Goal: Information Seeking & Learning: Learn about a topic

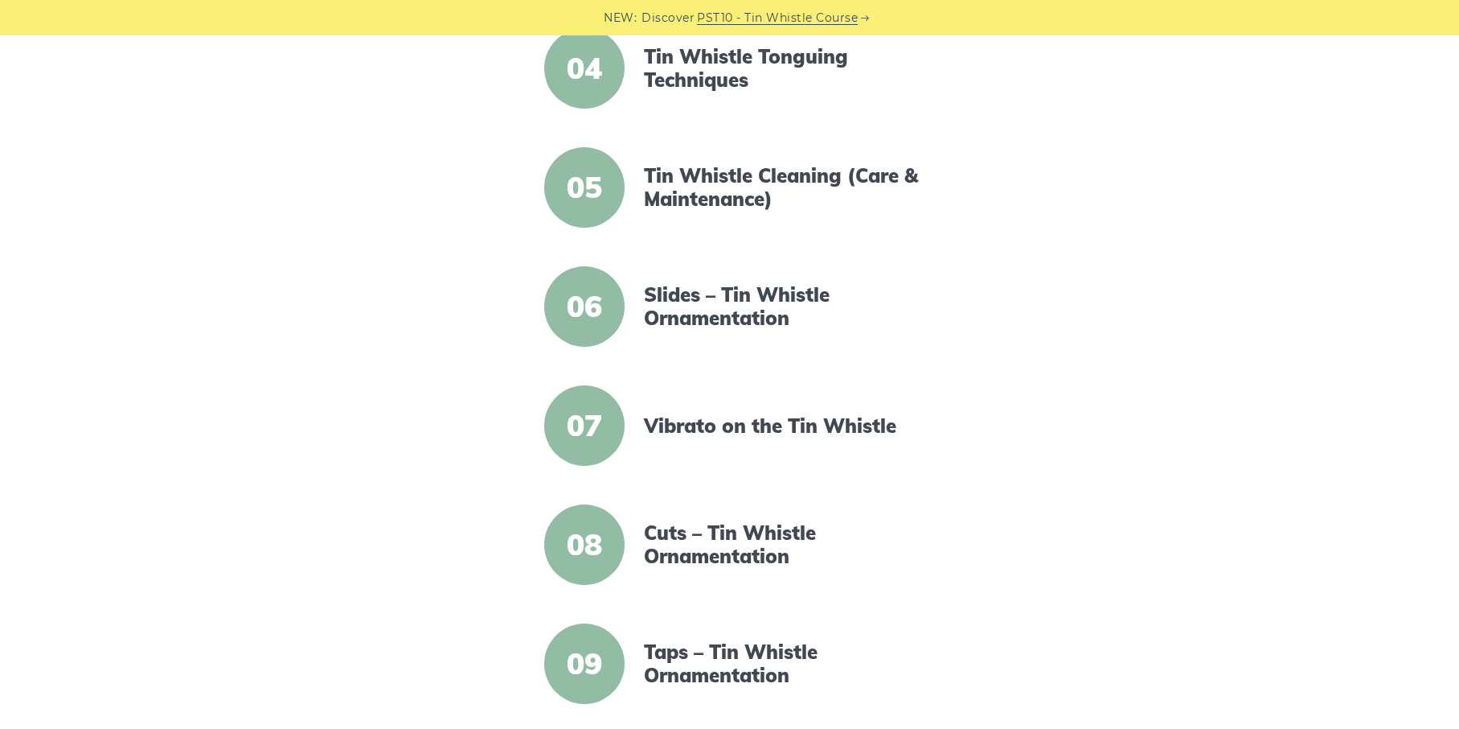
scroll to position [776, 0]
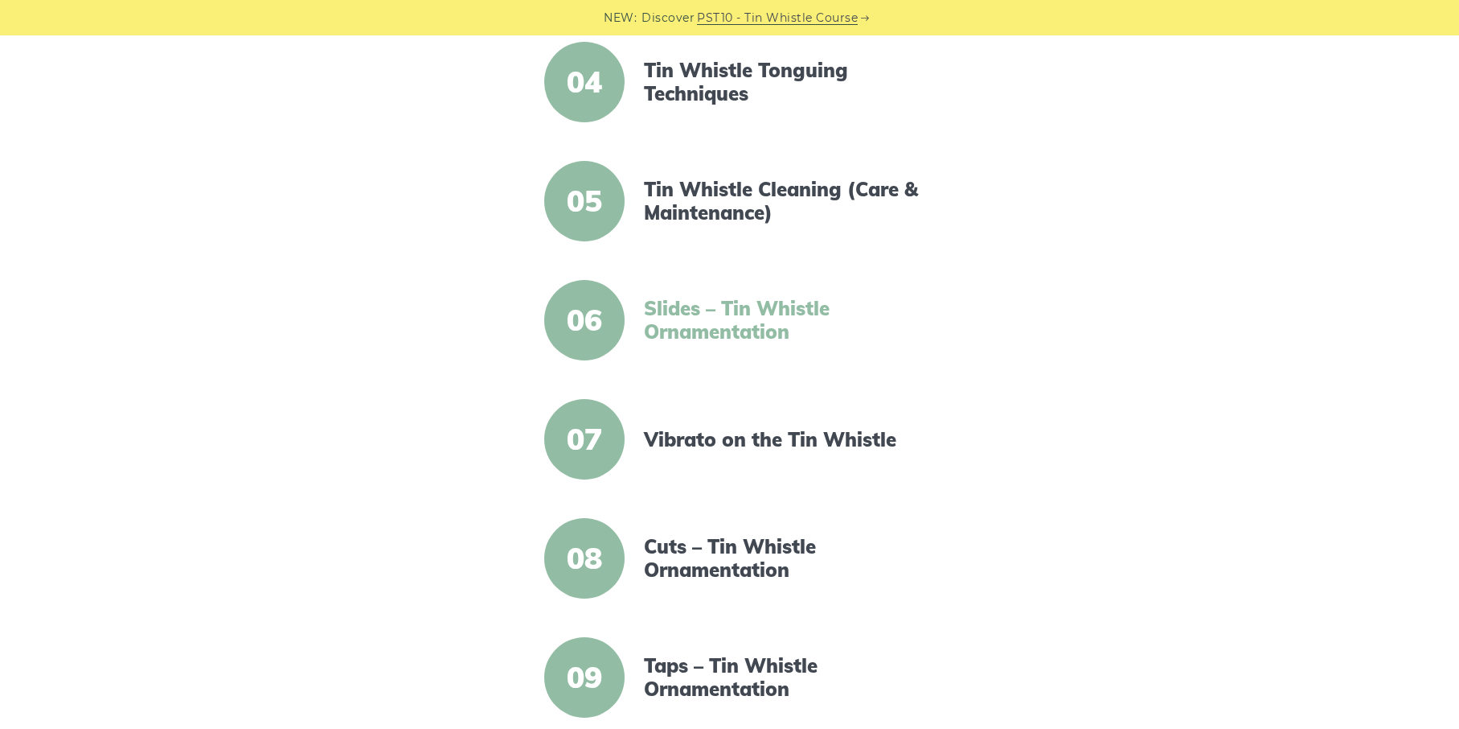
drag, startPoint x: 688, startPoint y: 292, endPoint x: 688, endPoint y: 307, distance: 15.3
click at [688, 307] on article "06 Slides – Tin Whistle Ornamentation" at bounding box center [730, 320] width 630 height 80
click at [688, 307] on link "Slides – Tin Whistle Ornamentation" at bounding box center [782, 320] width 277 height 47
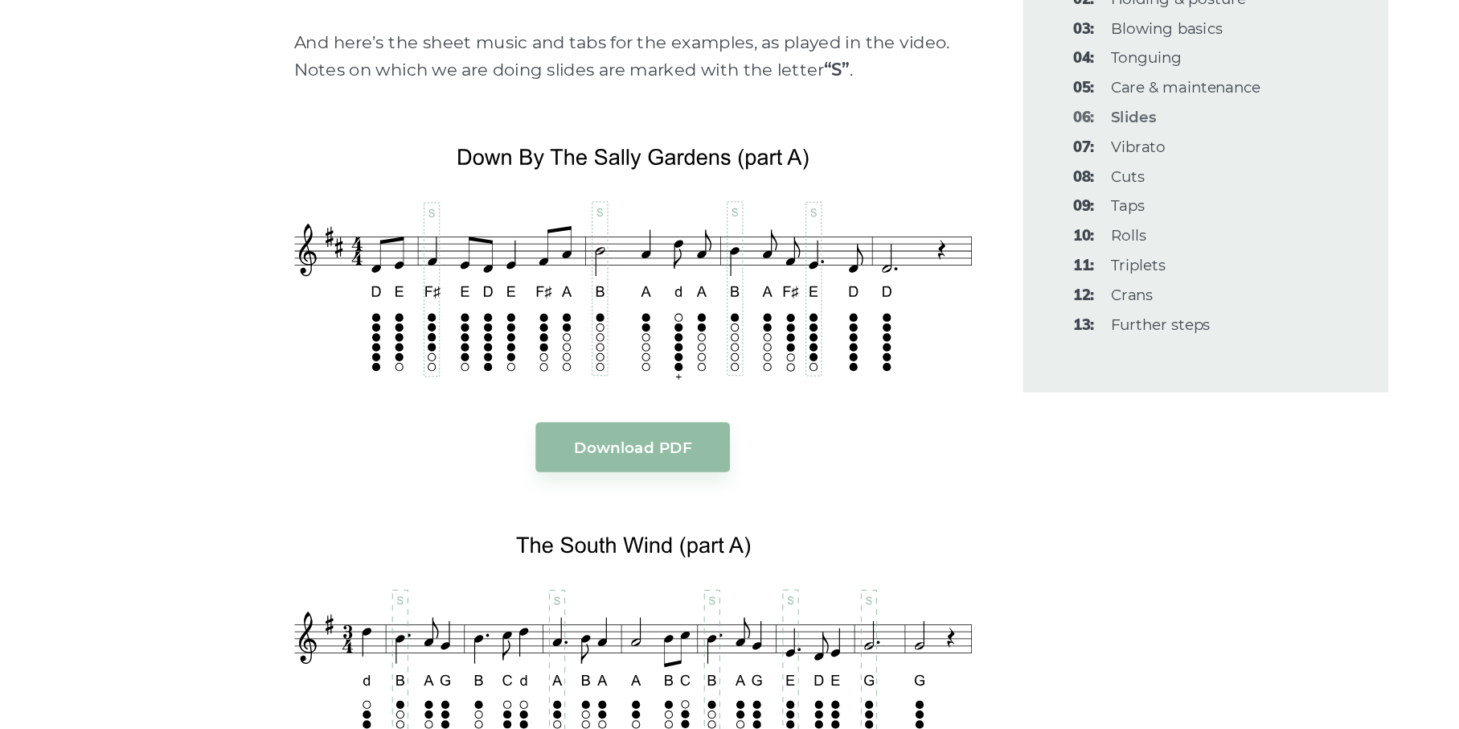
scroll to position [1737, 0]
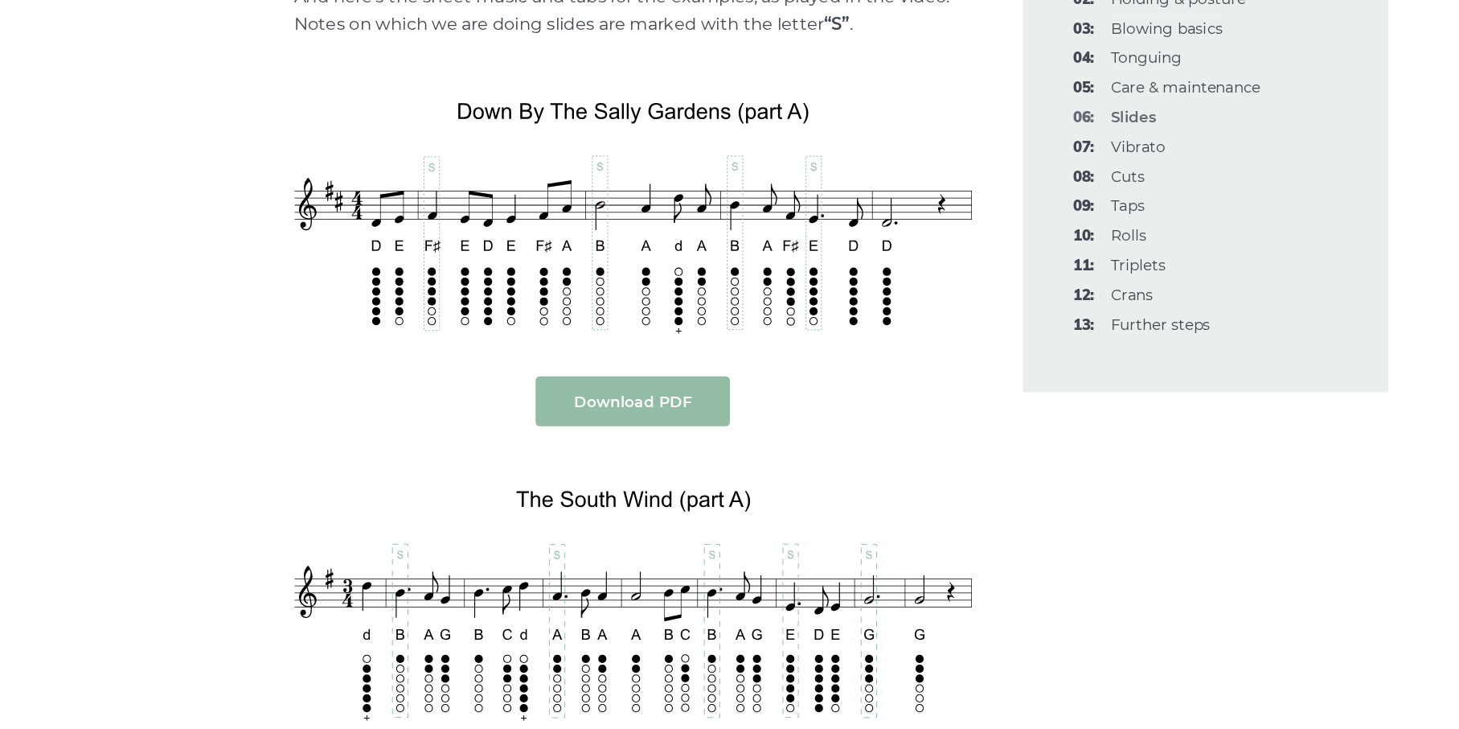
click at [600, 477] on link "Download PDF" at bounding box center [572, 481] width 147 height 38
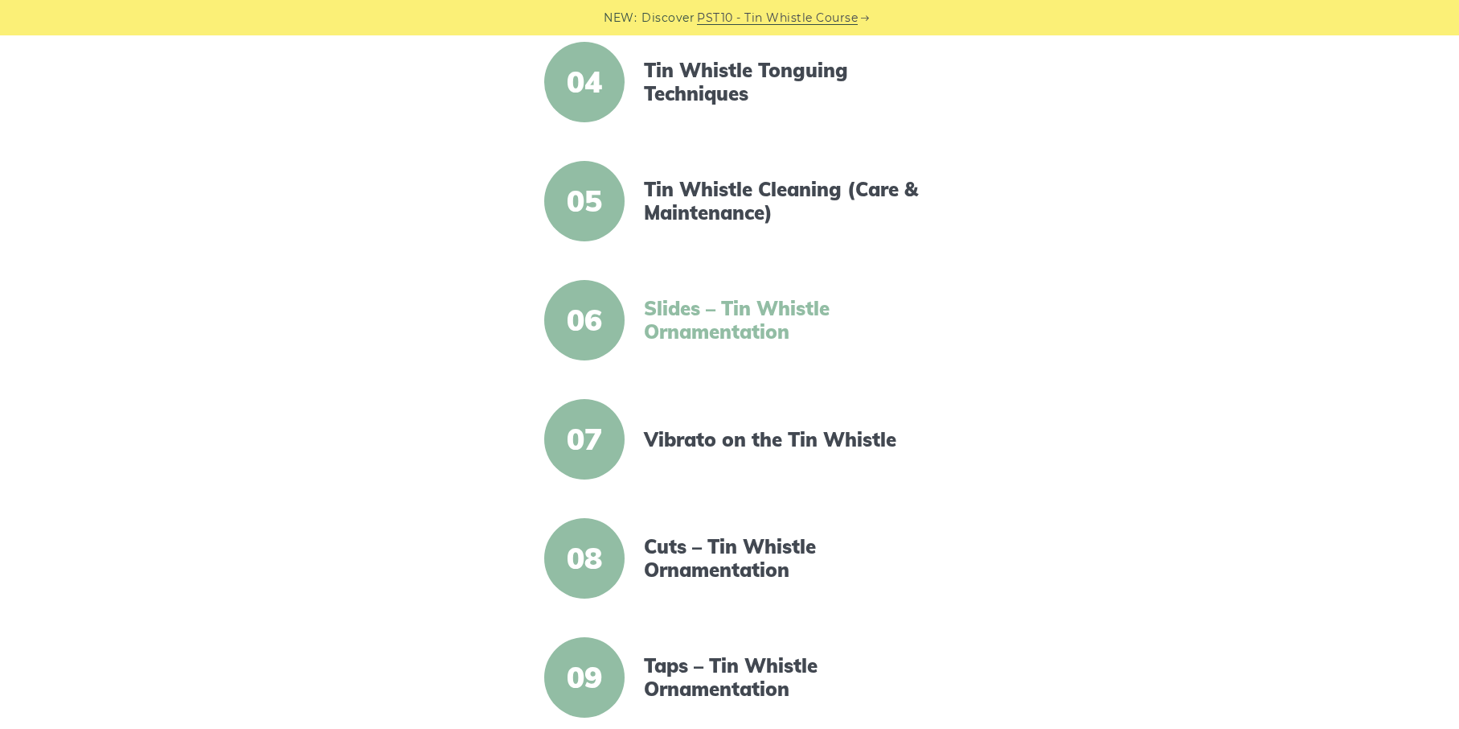
click at [804, 332] on link "Slides – Tin Whistle Ornamentation" at bounding box center [782, 320] width 277 height 47
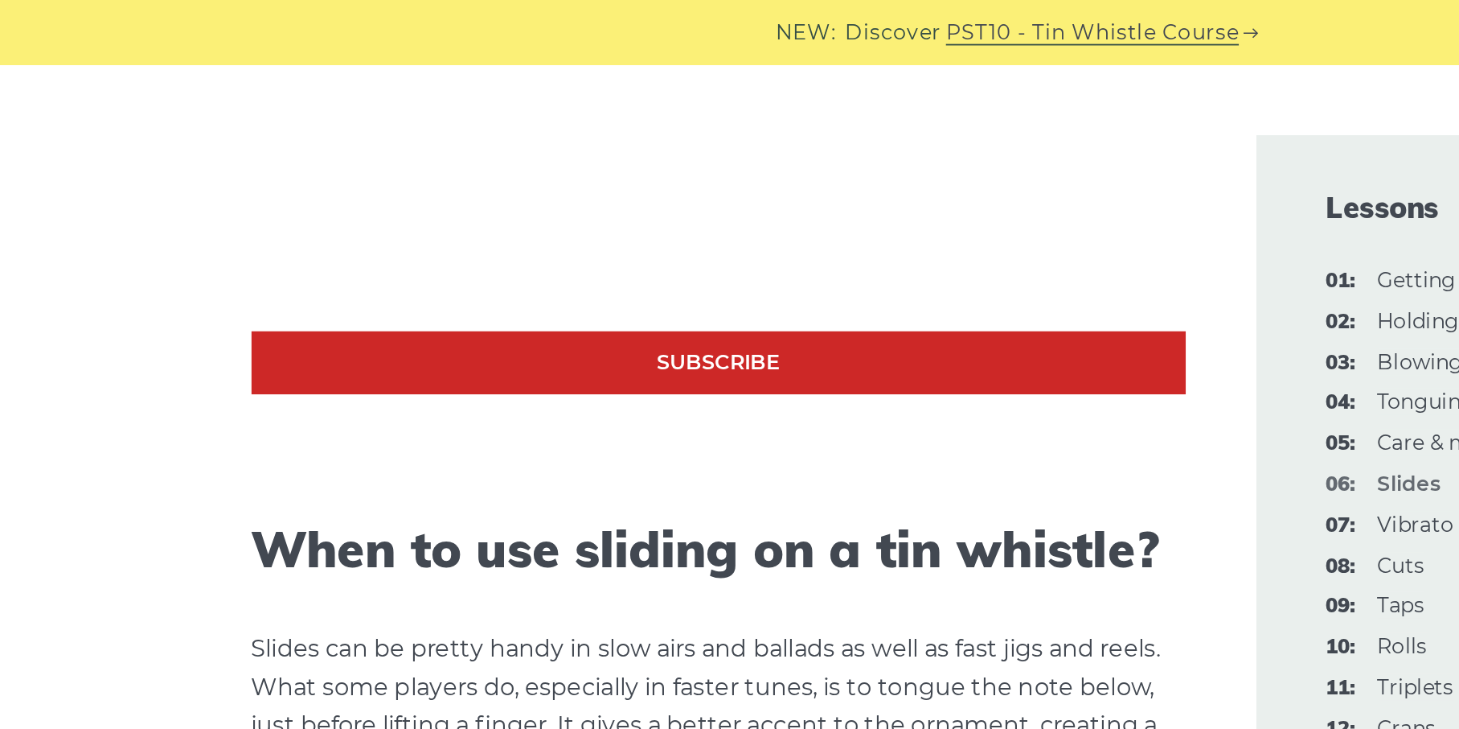
scroll to position [633, 0]
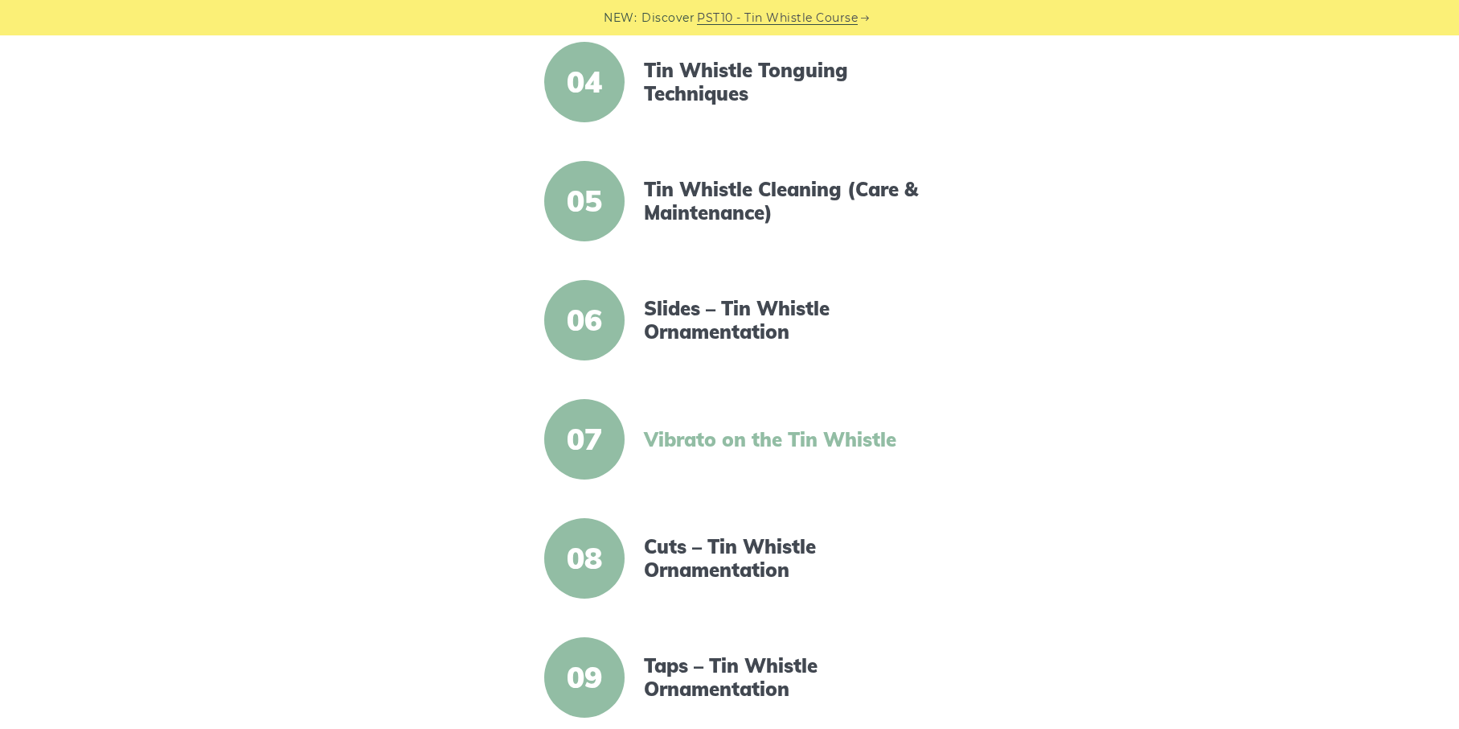
click at [753, 436] on link "Vibrato on the Tin Whistle" at bounding box center [782, 439] width 277 height 23
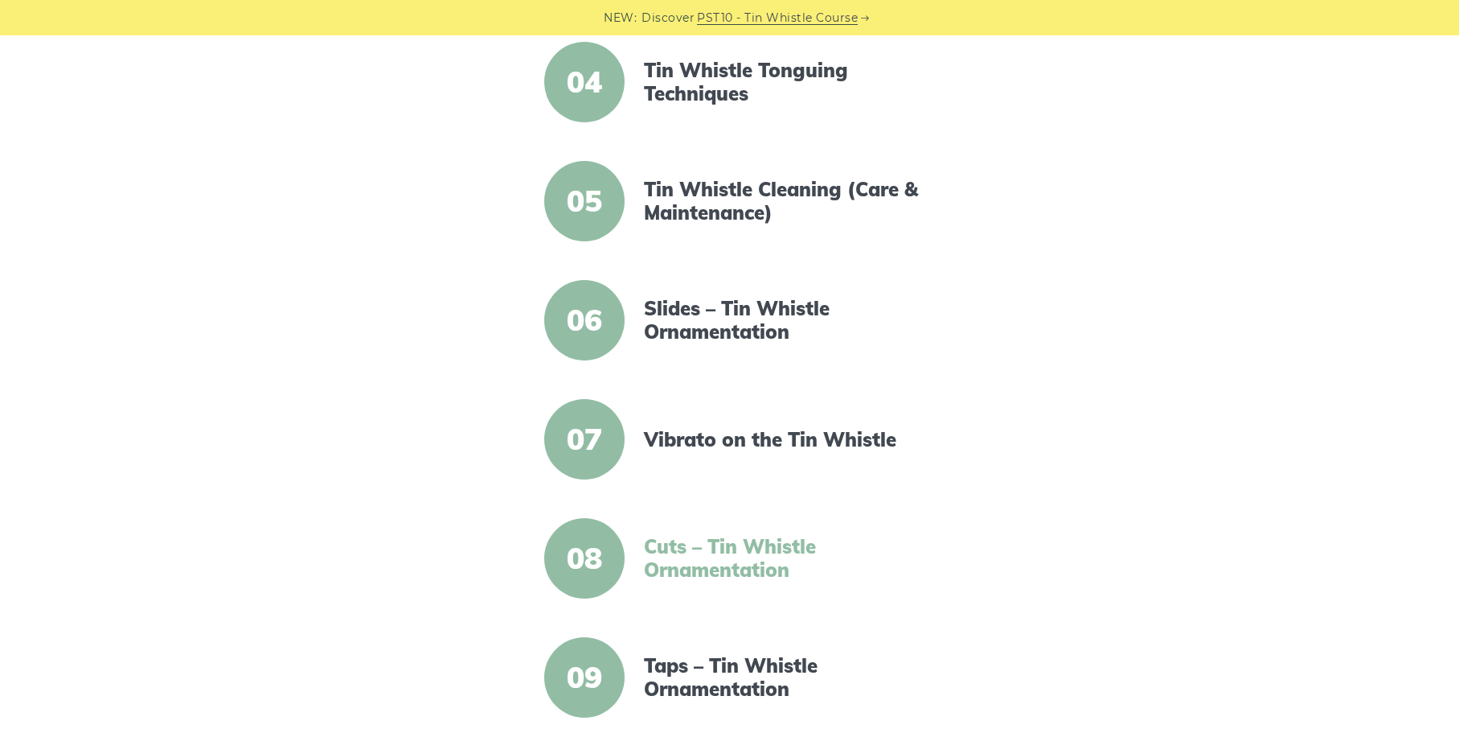
click at [730, 555] on link "Cuts – Tin Whistle Ornamentation" at bounding box center [782, 558] width 277 height 47
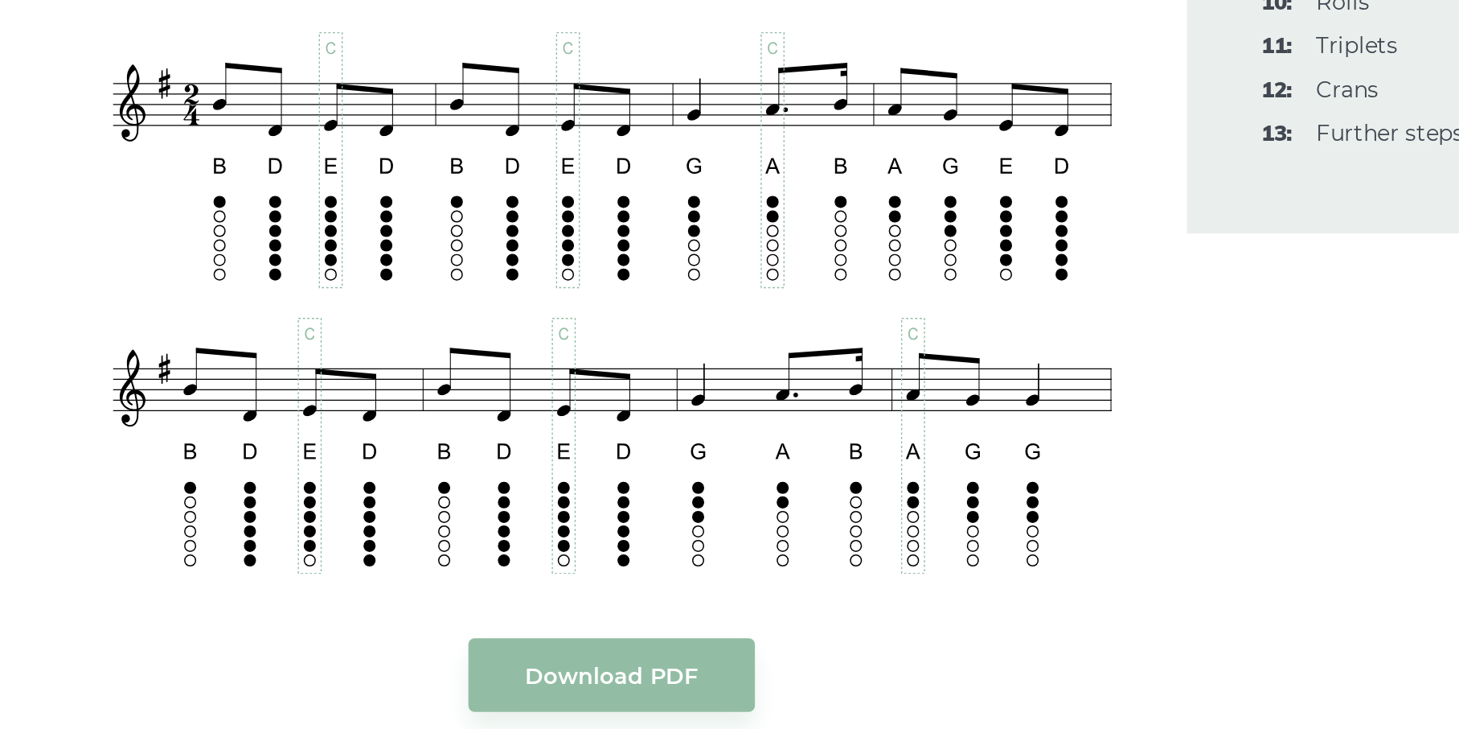
scroll to position [3351, 0]
